Goal: Task Accomplishment & Management: Use online tool/utility

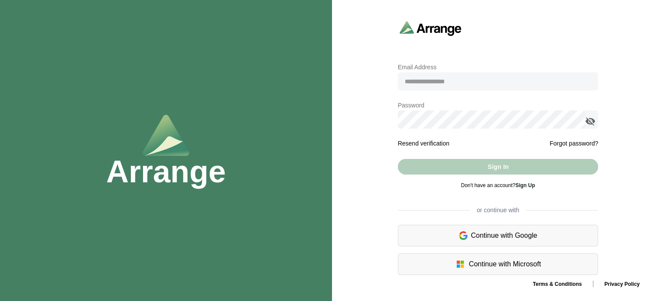
click at [481, 186] on span "Don't have an account? Sign Up" at bounding box center [497, 185] width 74 height 6
click at [525, 185] on link "Sign Up" at bounding box center [524, 185] width 19 height 6
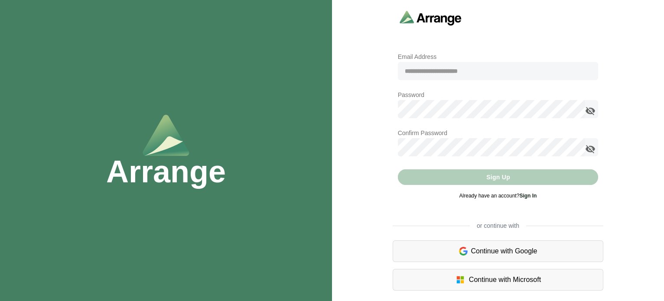
click at [448, 71] on input "email" at bounding box center [498, 71] width 201 height 18
click at [455, 77] on input "email" at bounding box center [498, 71] width 201 height 18
type input "*"
type input "**********"
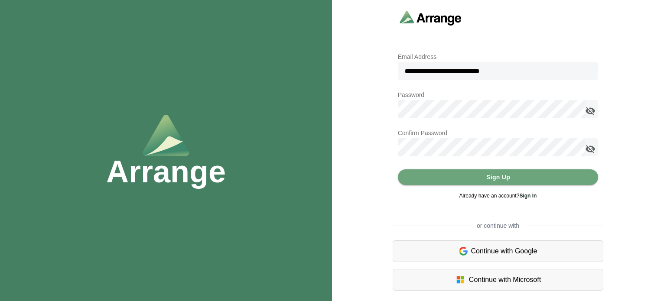
click at [589, 112] on icon "appended action" at bounding box center [590, 111] width 10 height 10
click at [592, 149] on icon "appended action" at bounding box center [590, 149] width 10 height 10
click at [500, 175] on span "Sign Up" at bounding box center [498, 177] width 24 height 16
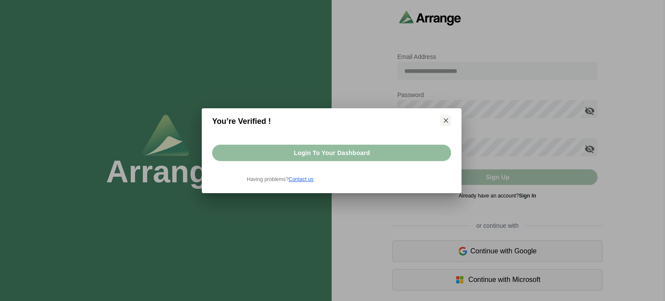
click at [334, 150] on span "Login to your dashboard" at bounding box center [331, 153] width 77 height 16
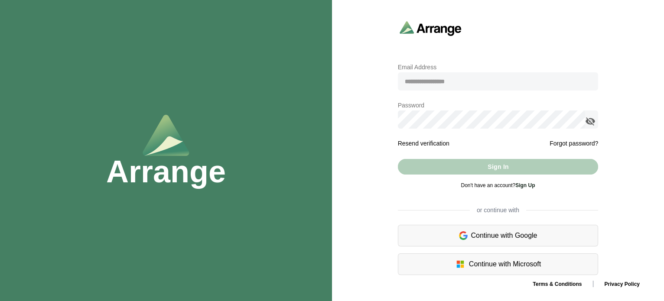
click at [446, 78] on input "email" at bounding box center [498, 81] width 201 height 18
type input "**********"
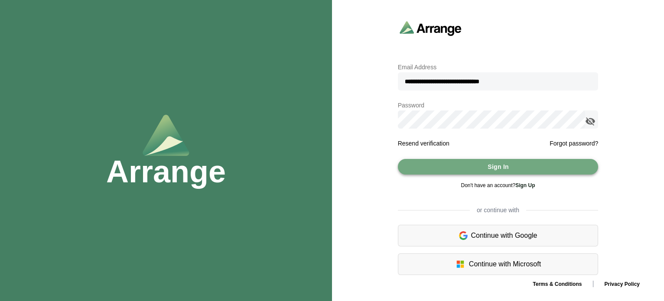
click at [490, 165] on span "Sign In" at bounding box center [498, 167] width 22 height 16
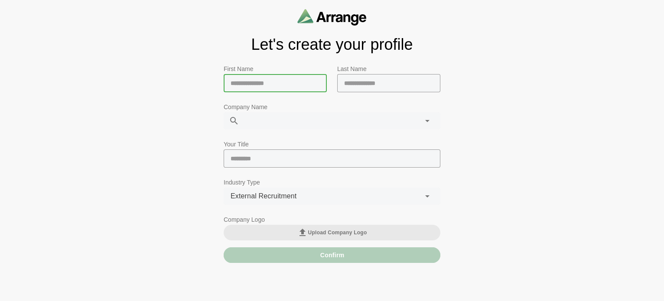
click at [249, 81] on input "text" at bounding box center [274, 83] width 103 height 18
type input "********"
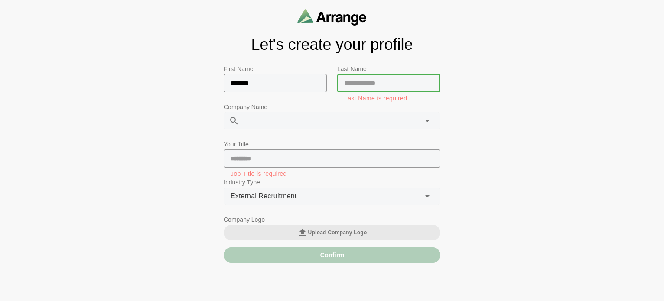
click at [365, 85] on input "text" at bounding box center [388, 83] width 103 height 18
type input "********"
click at [321, 113] on div at bounding box center [322, 120] width 167 height 17
type input "********"
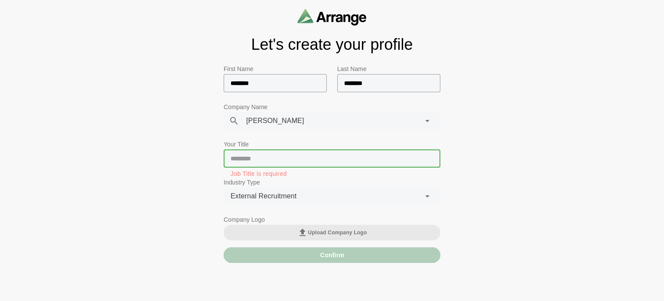
click at [296, 159] on input "text" at bounding box center [331, 158] width 217 height 18
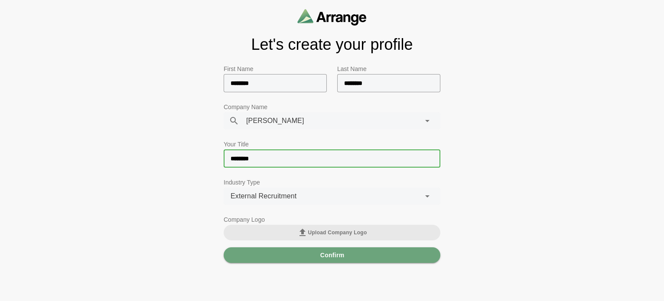
type input "********"
click at [295, 196] on span "External Recruitment" at bounding box center [263, 196] width 66 height 11
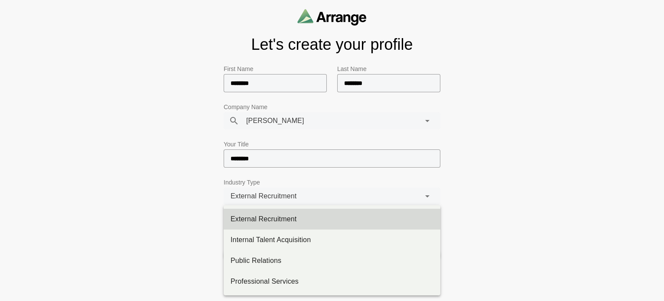
click at [295, 196] on span "External Recruitment" at bounding box center [263, 196] width 66 height 11
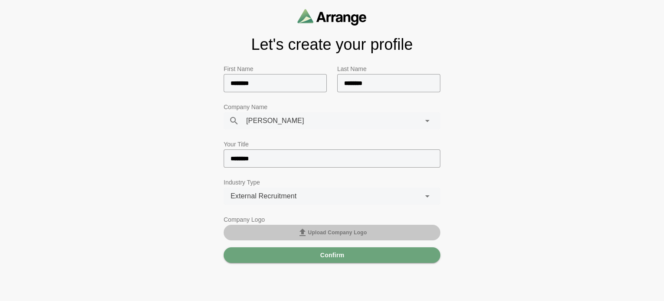
click at [329, 230] on span "Upload Company Logo" at bounding box center [332, 232] width 70 height 10
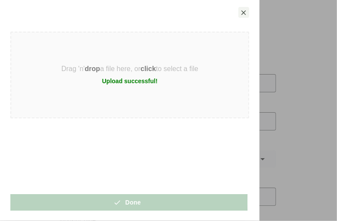
click at [132, 201] on span "Done" at bounding box center [129, 202] width 24 height 16
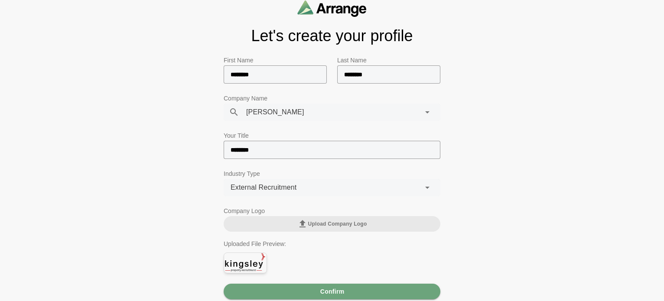
scroll to position [12, 0]
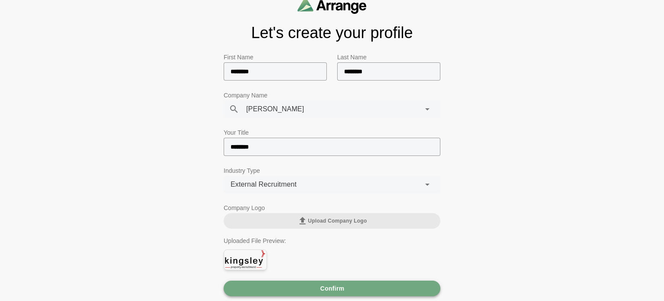
click at [327, 285] on span "Confirm" at bounding box center [332, 288] width 25 height 16
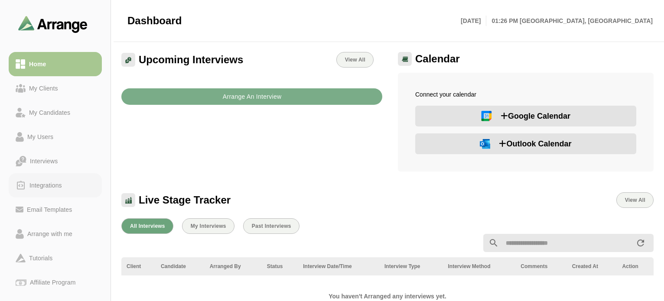
click at [37, 185] on div "Integrations" at bounding box center [45, 185] width 39 height 10
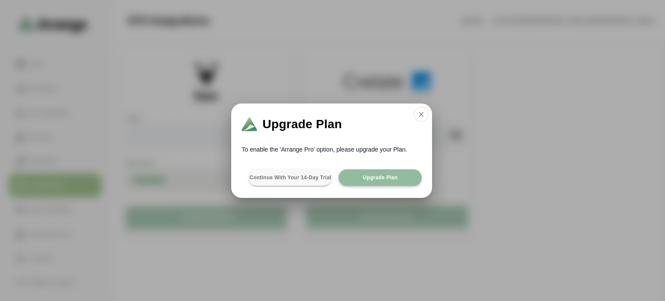
click at [376, 175] on span "Upgrade Plan" at bounding box center [380, 177] width 35 height 7
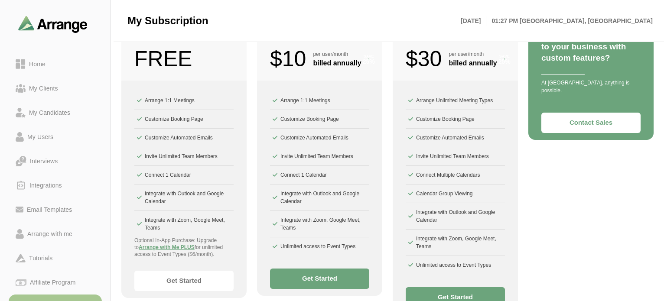
scroll to position [150, 0]
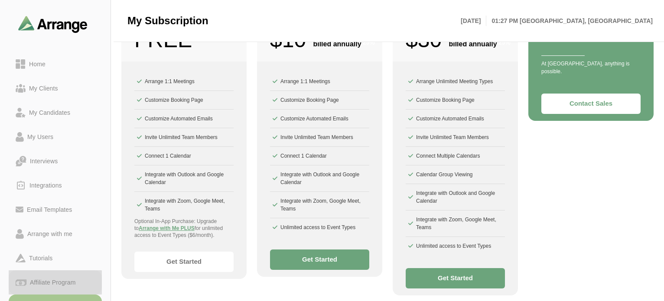
click at [42, 281] on div "Affiliate Program" at bounding box center [52, 282] width 52 height 10
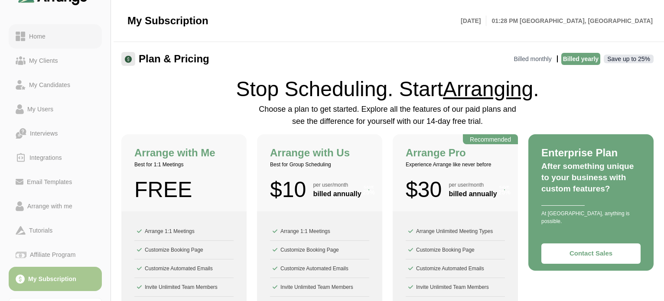
scroll to position [0, 0]
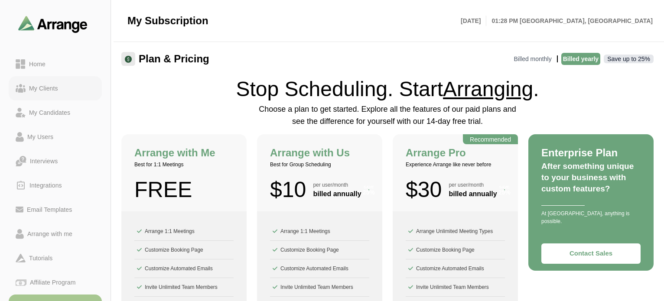
click at [36, 83] on div "My Clients" at bounding box center [44, 88] width 36 height 10
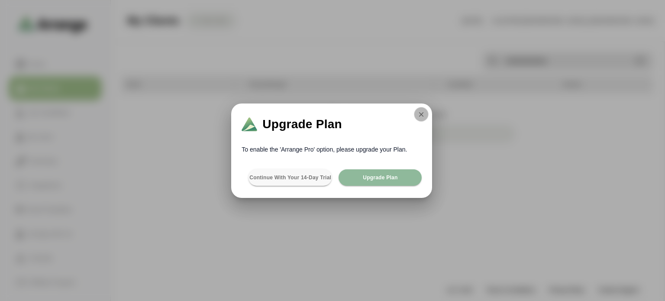
click at [420, 112] on icon "button" at bounding box center [422, 114] width 8 height 8
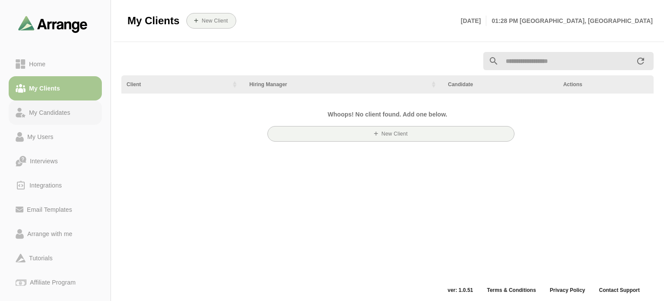
click at [55, 114] on div "My Candidates" at bounding box center [50, 112] width 48 height 10
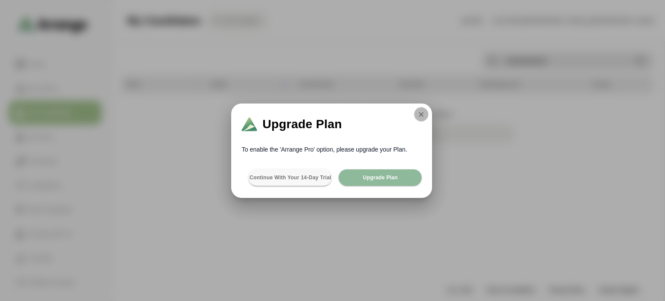
click at [421, 112] on icon "button" at bounding box center [422, 114] width 8 height 8
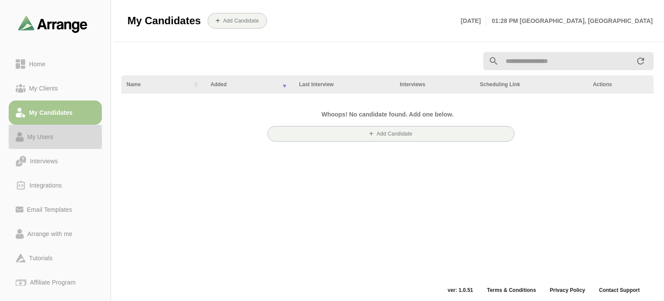
click at [35, 135] on div "My Users" at bounding box center [40, 137] width 33 height 10
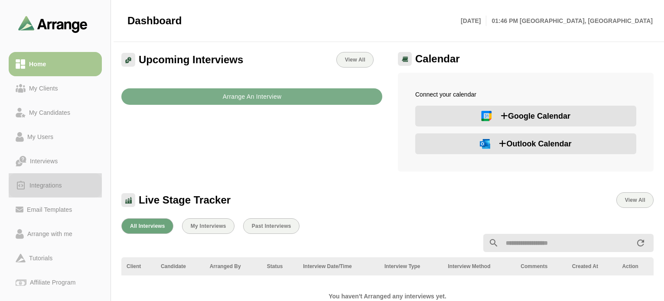
click at [43, 181] on div "Integrations" at bounding box center [45, 185] width 39 height 10
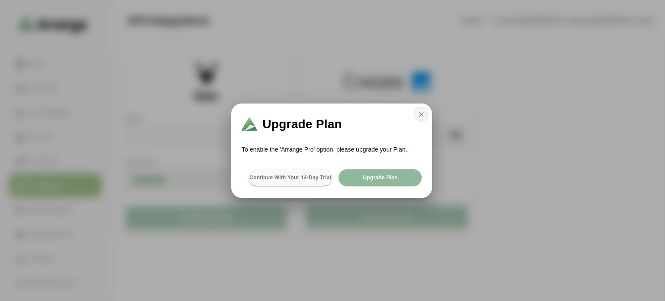
click at [421, 111] on icon "button" at bounding box center [422, 114] width 8 height 8
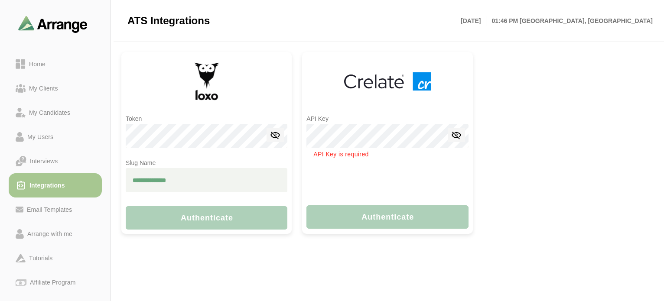
click at [171, 178] on input "text" at bounding box center [207, 180] width 162 height 24
click at [278, 140] on icon at bounding box center [275, 135] width 10 height 10
click at [196, 181] on input "text" at bounding box center [207, 180] width 162 height 24
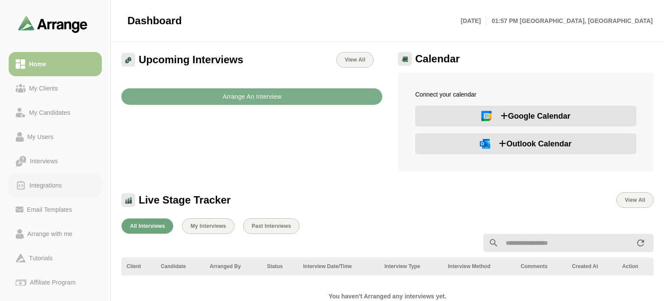
click at [35, 189] on div "Integrations" at bounding box center [45, 185] width 39 height 10
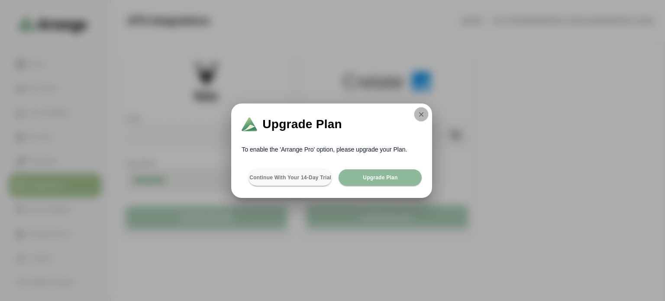
click at [423, 113] on icon "button" at bounding box center [422, 114] width 8 height 8
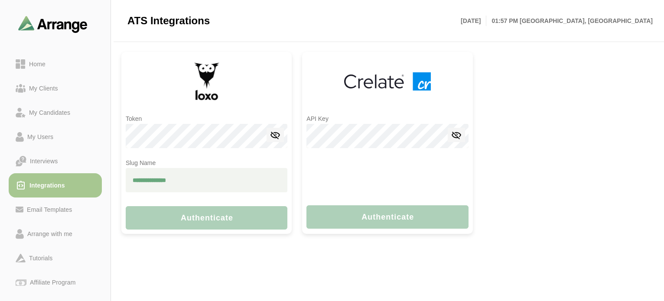
click at [149, 183] on input "text" at bounding box center [207, 180] width 162 height 24
type input "**********"
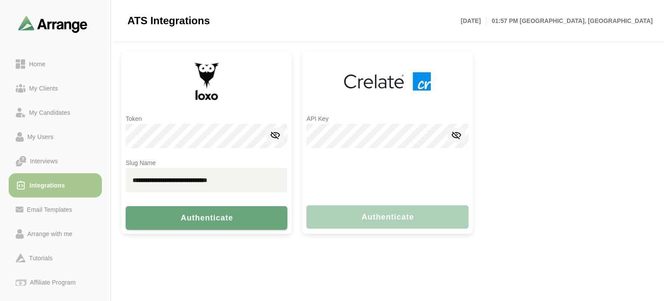
click at [275, 135] on icon at bounding box center [275, 135] width 10 height 10
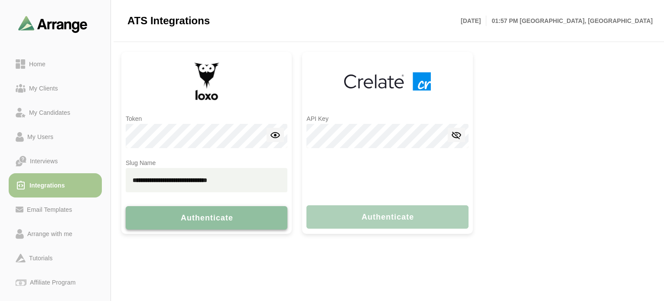
click at [221, 216] on span "Authenticate" at bounding box center [206, 218] width 53 height 9
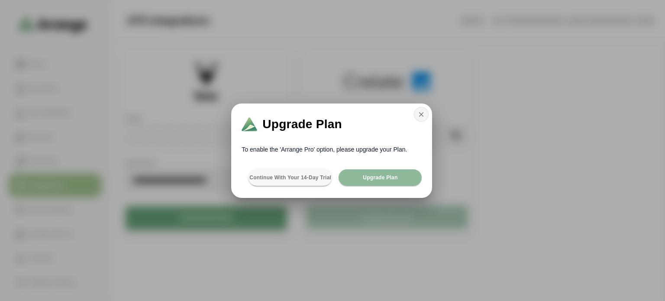
click at [421, 111] on icon "button" at bounding box center [422, 114] width 8 height 8
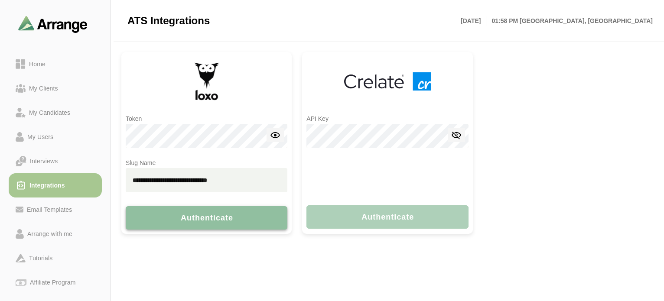
click at [213, 215] on span "Authenticate" at bounding box center [206, 218] width 53 height 9
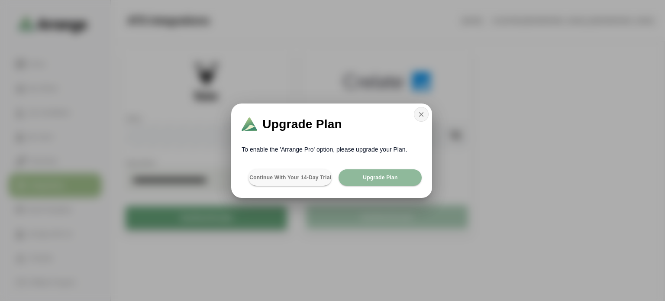
click at [420, 111] on icon "button" at bounding box center [422, 114] width 8 height 8
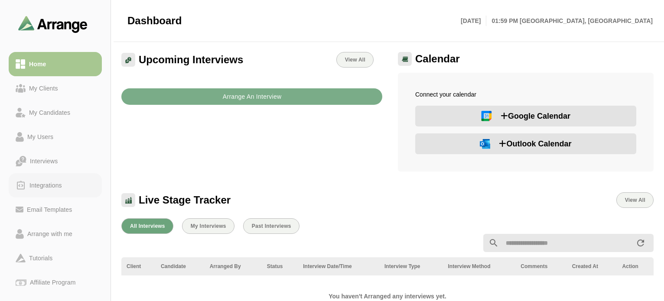
click at [38, 185] on div "Integrations" at bounding box center [45, 185] width 39 height 10
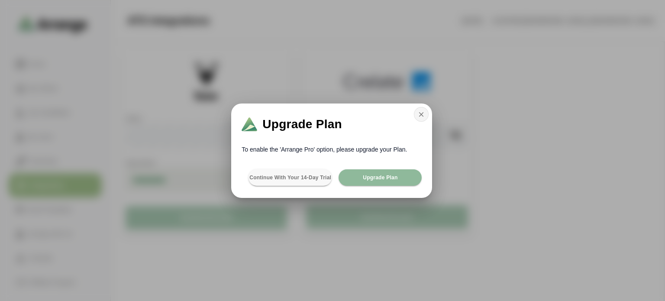
click at [421, 110] on icon "button" at bounding box center [422, 114] width 8 height 8
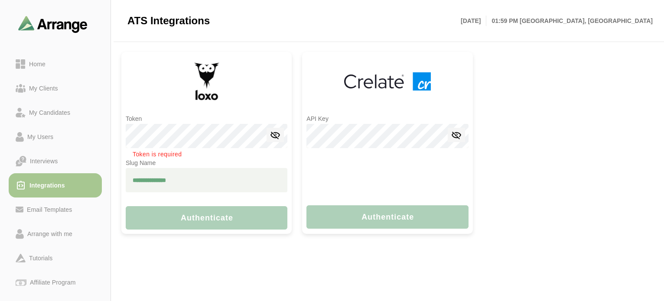
click at [151, 180] on input "text" at bounding box center [207, 180] width 162 height 24
paste input "**********"
click at [130, 183] on input "**********" at bounding box center [207, 180] width 162 height 24
click at [167, 182] on input "**********" at bounding box center [207, 180] width 162 height 24
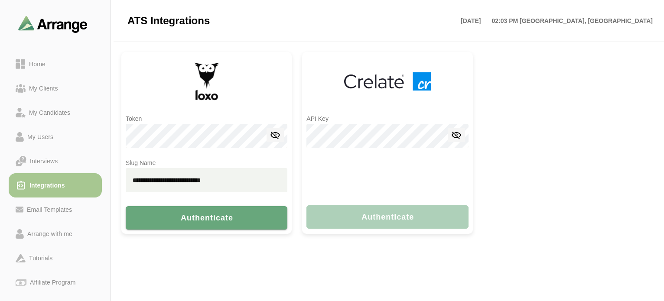
drag, startPoint x: 233, startPoint y: 181, endPoint x: 160, endPoint y: 181, distance: 73.2
click at [160, 181] on input "**********" at bounding box center [207, 180] width 162 height 24
type input "********"
click at [199, 214] on span "Authenticate" at bounding box center [206, 218] width 53 height 9
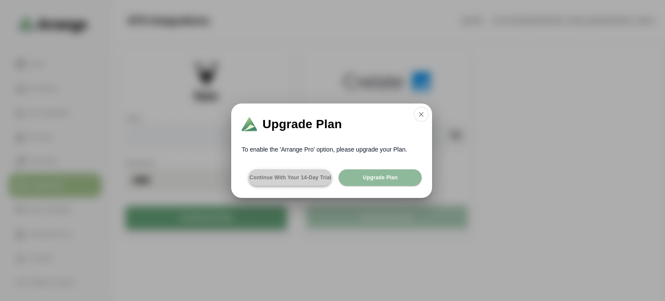
click at [273, 177] on span "Continue with your 14-day Trial" at bounding box center [290, 177] width 82 height 7
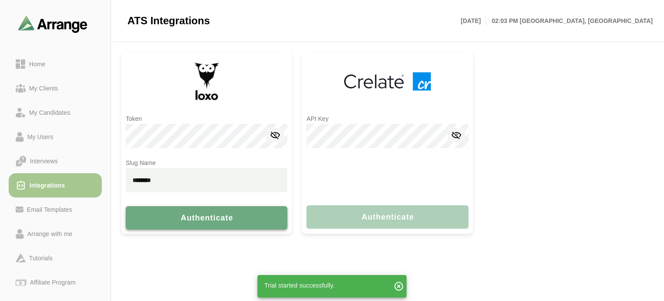
click at [213, 218] on span "Authenticate" at bounding box center [206, 218] width 53 height 9
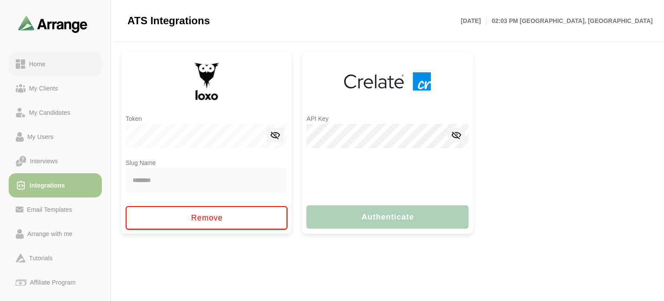
click at [37, 64] on div "Home" at bounding box center [37, 64] width 23 height 10
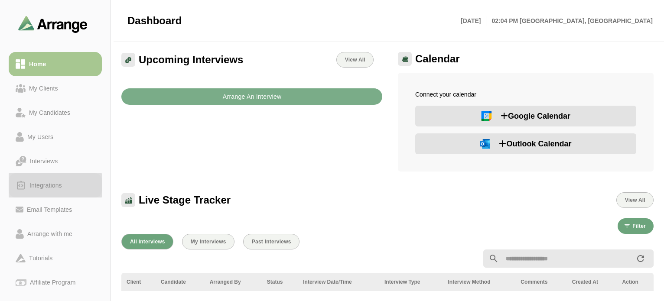
click at [45, 182] on div "Integrations" at bounding box center [45, 185] width 39 height 10
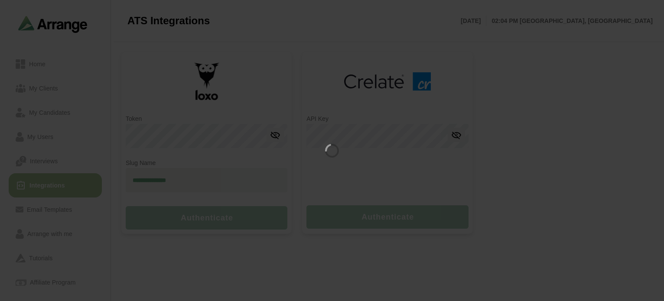
type input "********"
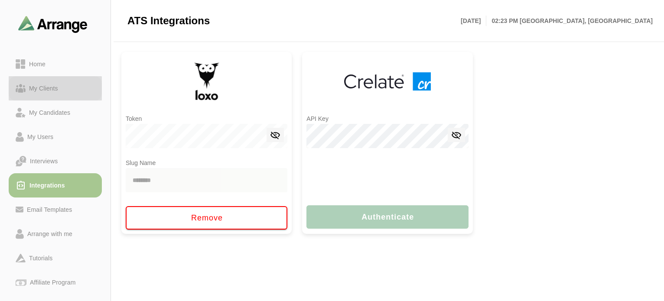
click at [38, 88] on div "My Clients" at bounding box center [44, 88] width 36 height 10
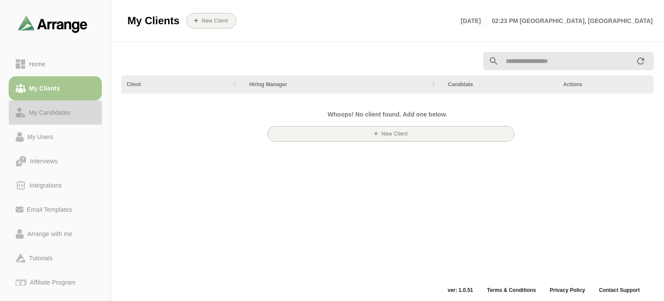
click at [44, 110] on div "My Candidates" at bounding box center [50, 112] width 48 height 10
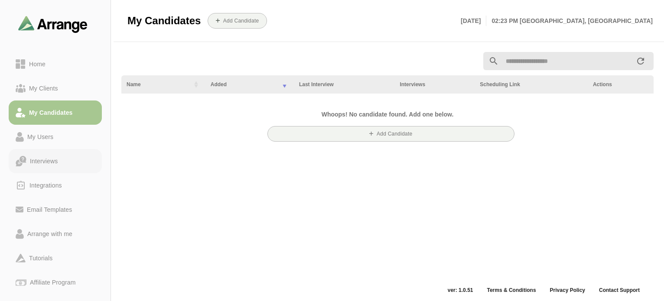
click at [45, 159] on div "Interviews" at bounding box center [43, 161] width 35 height 10
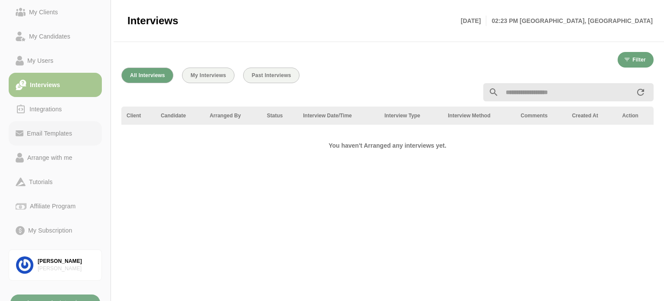
scroll to position [86, 0]
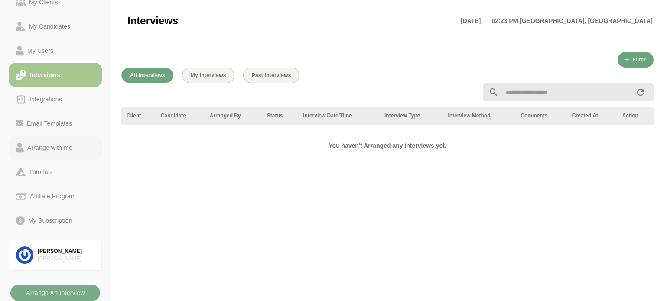
click at [60, 148] on div "Arrange with me" at bounding box center [50, 147] width 52 height 10
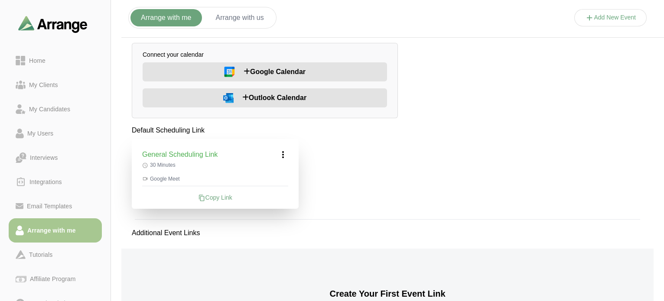
click at [248, 13] on button "Arrange with us" at bounding box center [239, 17] width 69 height 17
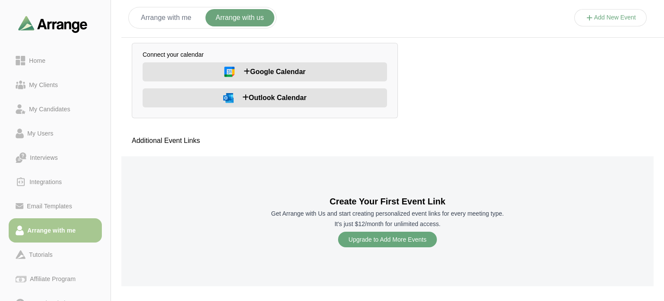
click at [163, 13] on button "Arrange with me" at bounding box center [165, 17] width 71 height 17
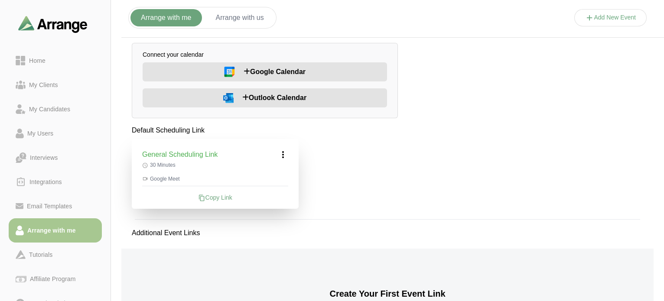
click at [283, 155] on icon at bounding box center [283, 154] width 10 height 10
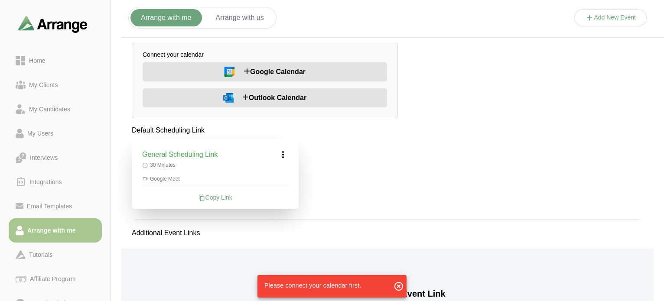
click at [388, 157] on div "Default Scheduling Link General Scheduling Link 30 Minutes Google Meet Copy Lin…" at bounding box center [387, 251] width 532 height 253
click at [288, 96] on span "Outlook Calendar" at bounding box center [274, 98] width 64 height 10
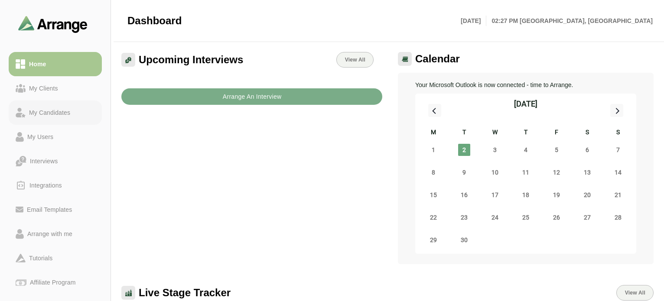
click at [58, 110] on div "My Candidates" at bounding box center [50, 112] width 48 height 10
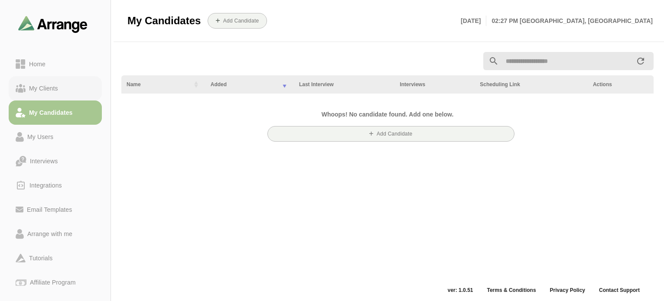
click at [41, 86] on div "My Clients" at bounding box center [44, 88] width 36 height 10
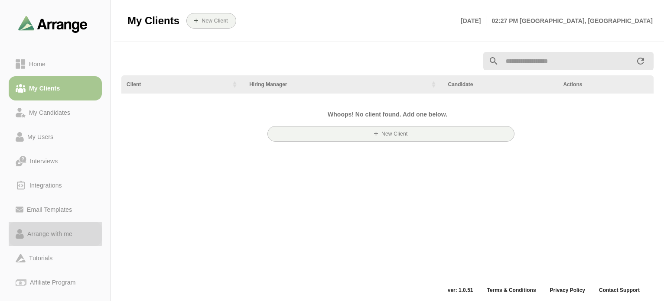
click at [62, 228] on link "Arrange with me" at bounding box center [55, 234] width 93 height 24
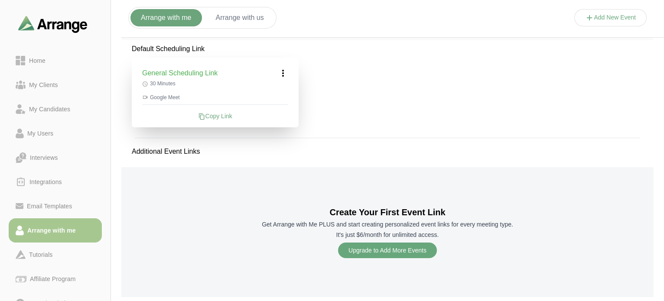
scroll to position [203, 0]
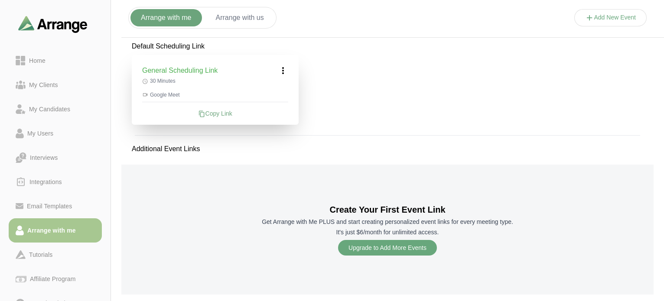
click at [217, 110] on div "Copy Link" at bounding box center [215, 113] width 146 height 9
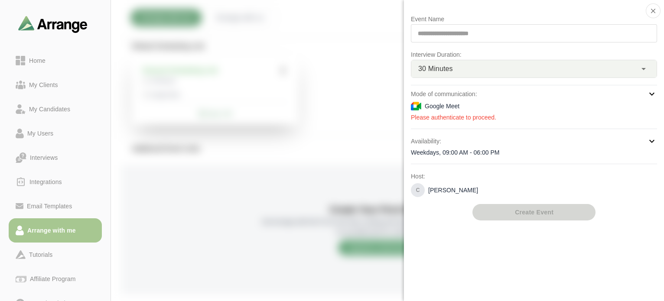
click at [525, 209] on div "**********" at bounding box center [534, 117] width 246 height 207
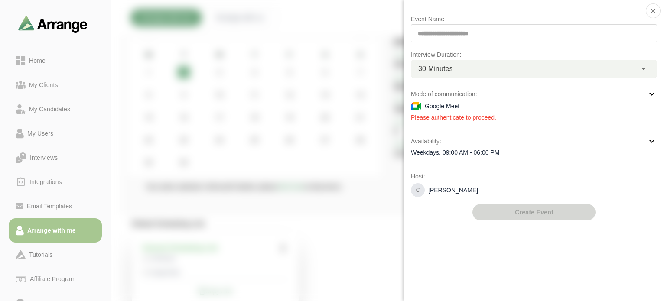
scroll to position [0, 0]
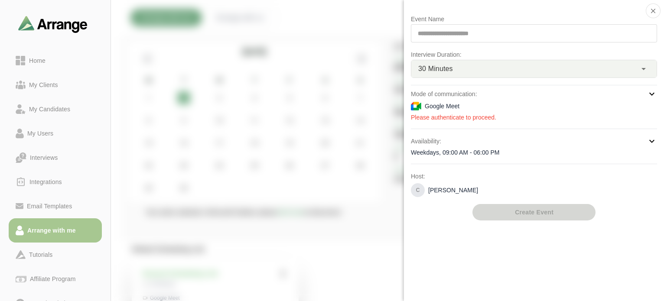
click at [467, 20] on p "Event Name" at bounding box center [534, 19] width 246 height 10
click at [471, 32] on div "**********" at bounding box center [534, 33] width 246 height 18
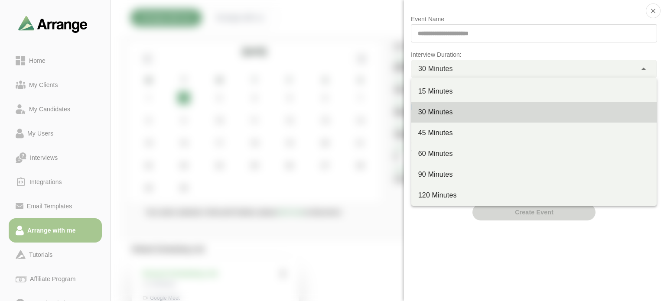
click at [484, 67] on div "30 Minutes **" at bounding box center [523, 68] width 225 height 17
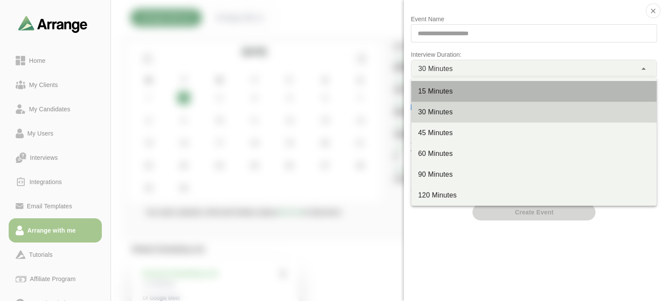
click at [468, 91] on div "15 Minutes" at bounding box center [533, 91] width 231 height 10
type input "**"
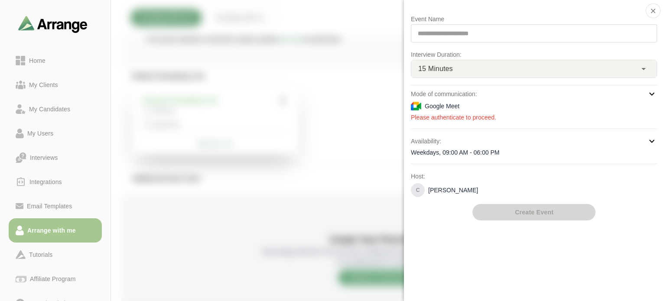
scroll to position [203, 0]
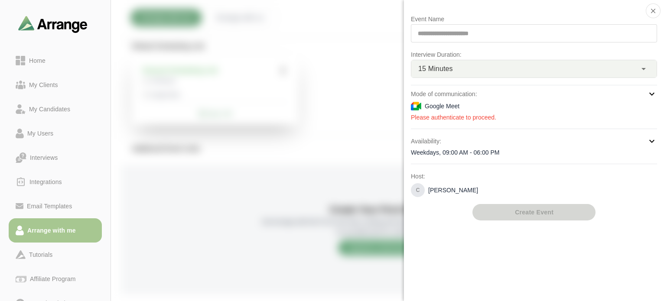
click at [651, 93] on icon at bounding box center [651, 94] width 10 height 10
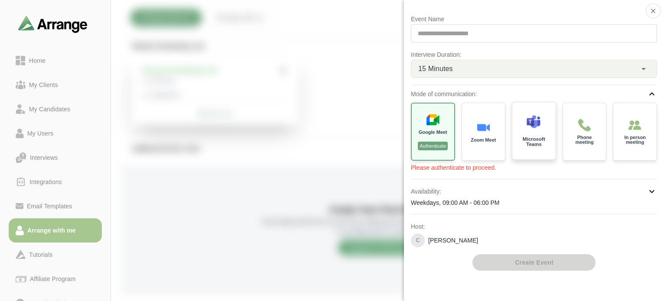
click at [536, 140] on p "Microsoft Teams" at bounding box center [533, 142] width 31 height 10
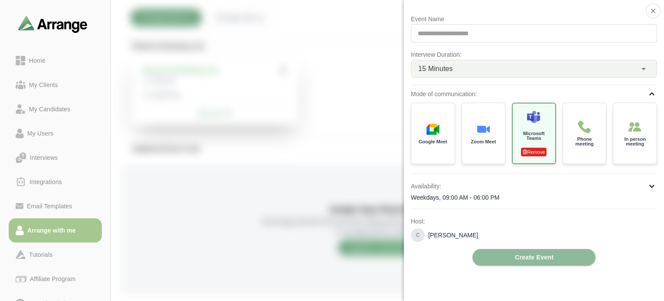
click at [603, 191] on div "Availability: Weekdays, 09:00 AM - 06:00 PM" at bounding box center [534, 191] width 246 height 21
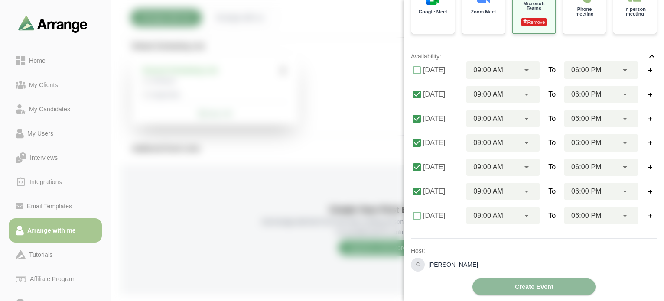
scroll to position [0, 0]
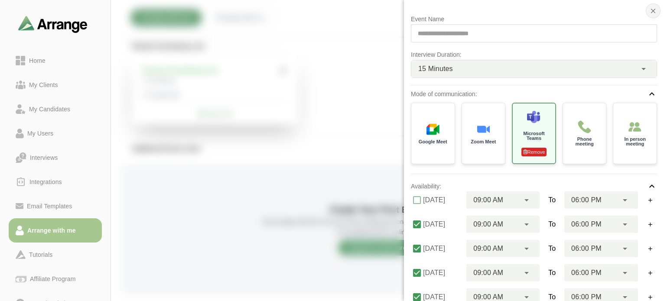
click at [651, 8] on icon "button" at bounding box center [653, 11] width 8 height 8
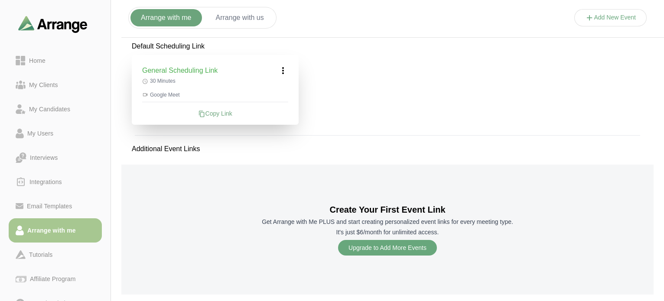
click at [216, 111] on div "Copy Link" at bounding box center [215, 113] width 146 height 9
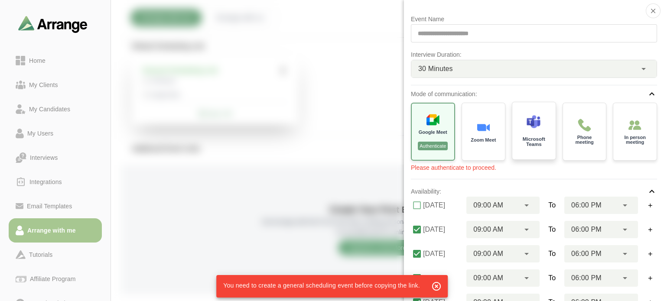
click at [533, 127] on img at bounding box center [533, 122] width 14 height 14
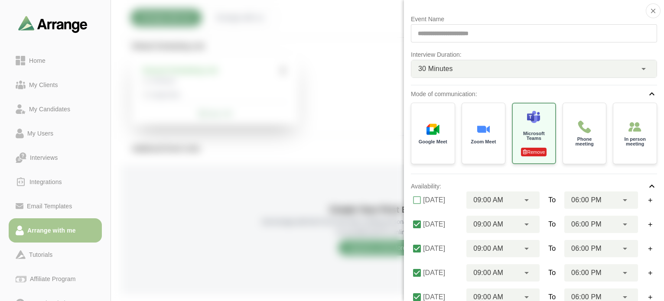
click at [574, 26] on div at bounding box center [610, 26] width 73 height 0
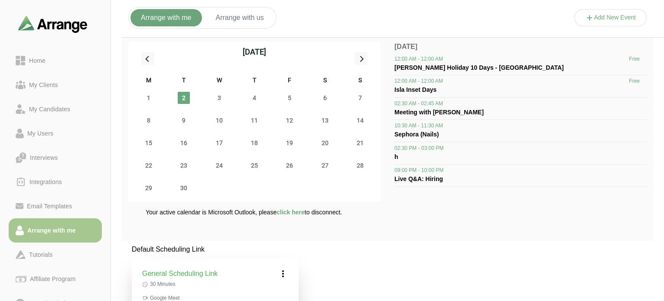
click at [604, 14] on button "Add New Event" at bounding box center [610, 17] width 73 height 17
